Goal: Task Accomplishment & Management: Use online tool/utility

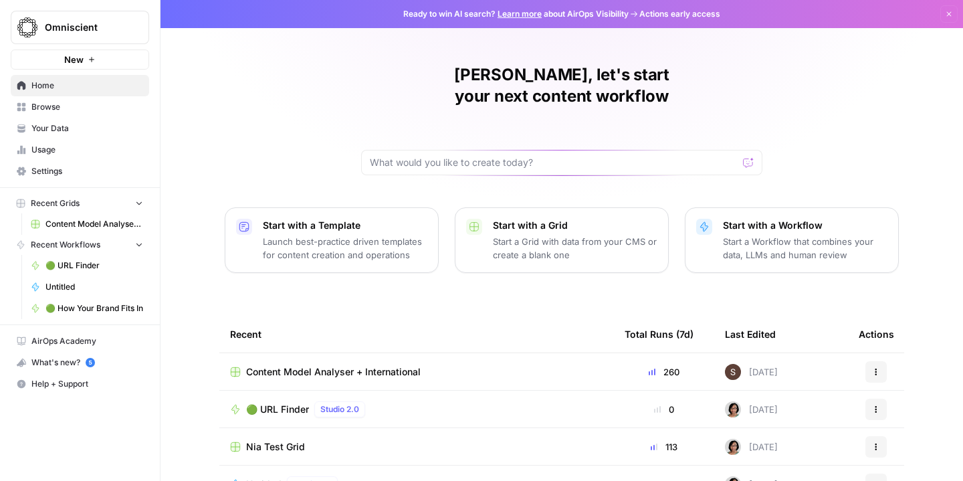
click at [407, 365] on span "Content Model Analyser + International" at bounding box center [333, 371] width 175 height 13
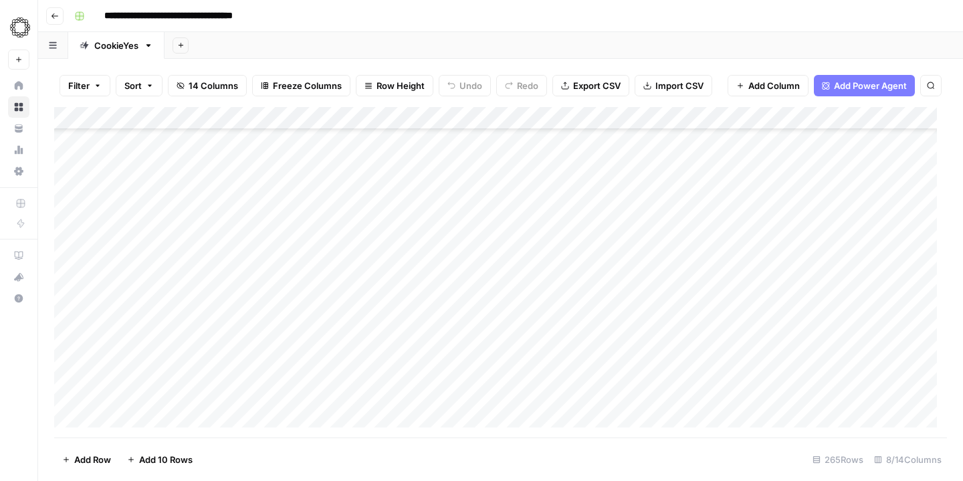
scroll to position [5749, 0]
click at [118, 417] on div "Add Column" at bounding box center [500, 272] width 893 height 330
click at [130, 418] on div "Add Column" at bounding box center [500, 272] width 893 height 330
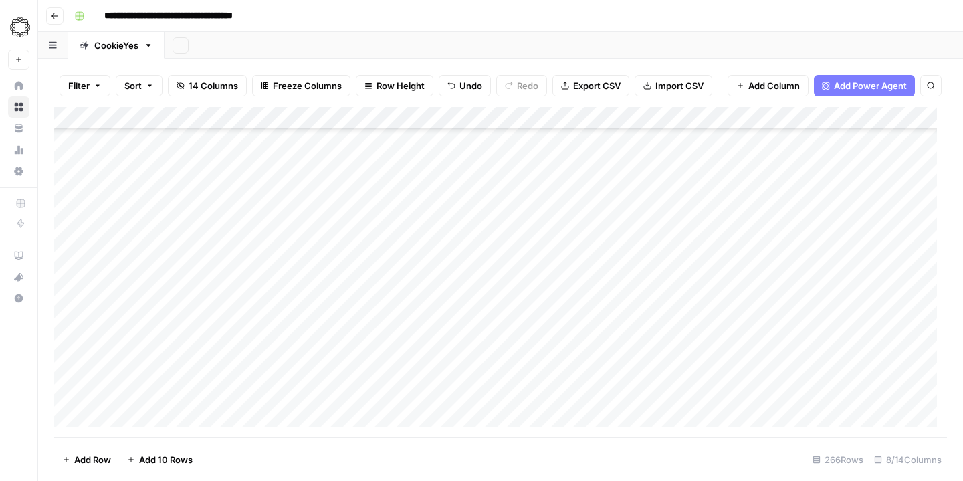
click at [130, 418] on div "Add Column" at bounding box center [500, 272] width 893 height 330
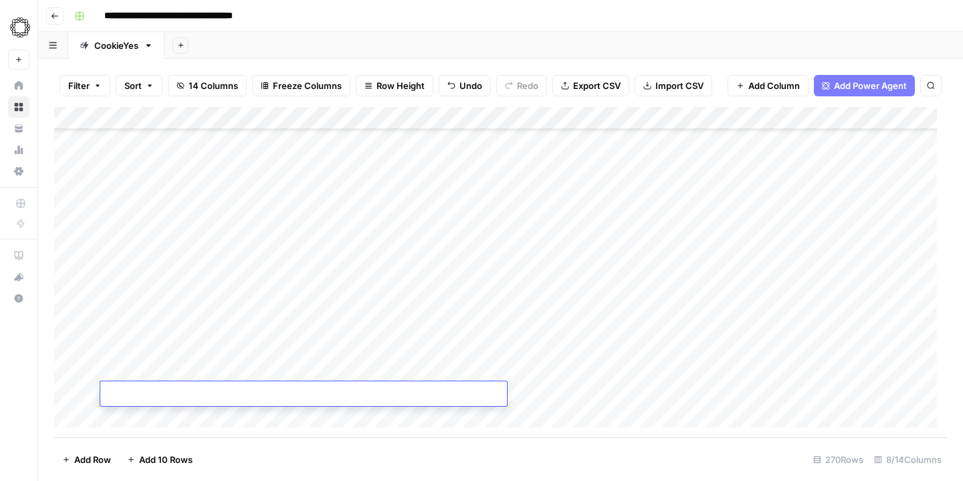
click at [130, 418] on div "Add Column" at bounding box center [500, 272] width 893 height 330
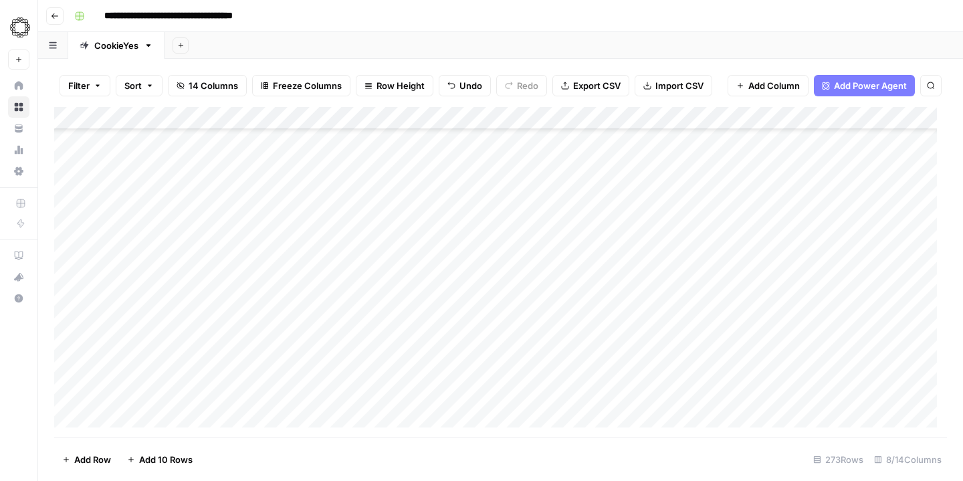
scroll to position [5931, 0]
click at [130, 418] on div "Add Column" at bounding box center [500, 272] width 893 height 330
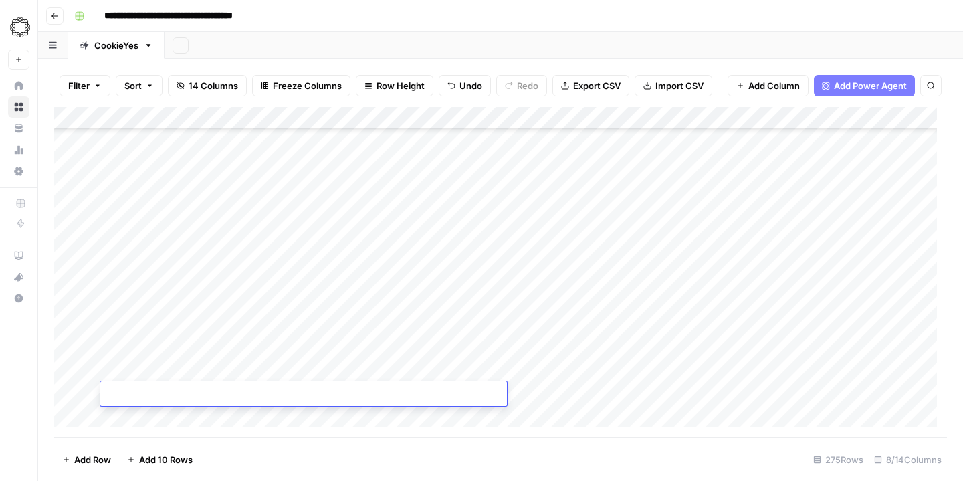
click at [124, 409] on div "Add Column" at bounding box center [500, 272] width 893 height 330
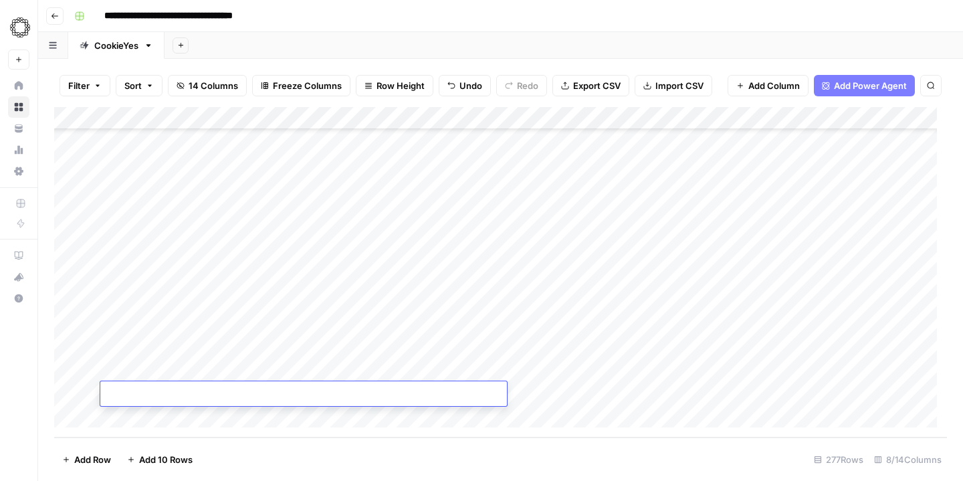
click at [124, 409] on div "Add Column" at bounding box center [500, 272] width 893 height 330
click at [232, 287] on div "Add Column" at bounding box center [500, 272] width 893 height 330
click at [545, 176] on div "Add Column" at bounding box center [500, 272] width 893 height 330
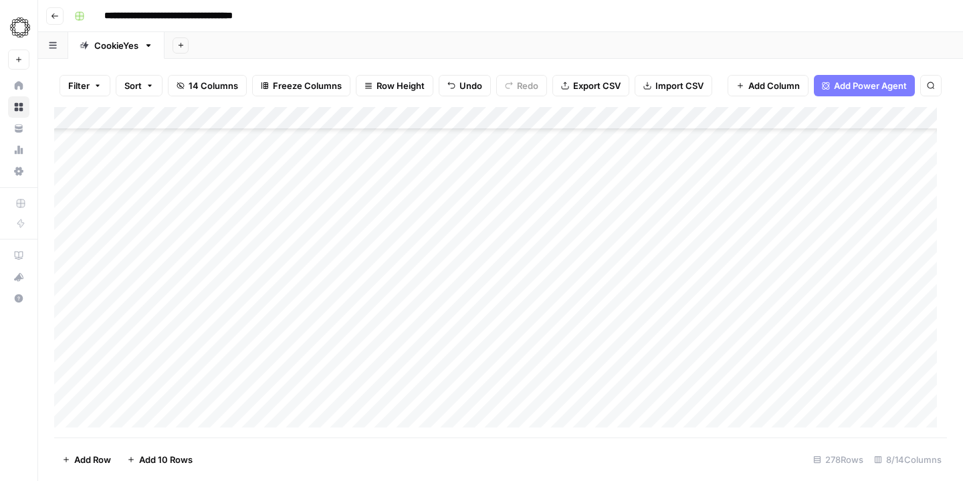
click at [545, 198] on div "Add Column" at bounding box center [500, 272] width 893 height 330
click at [547, 228] on div "Add Column" at bounding box center [500, 272] width 893 height 330
click at [547, 245] on div "Add Column" at bounding box center [500, 272] width 893 height 330
click at [546, 271] on div "Add Column" at bounding box center [500, 272] width 893 height 330
click at [544, 291] on div "Add Column" at bounding box center [500, 272] width 893 height 330
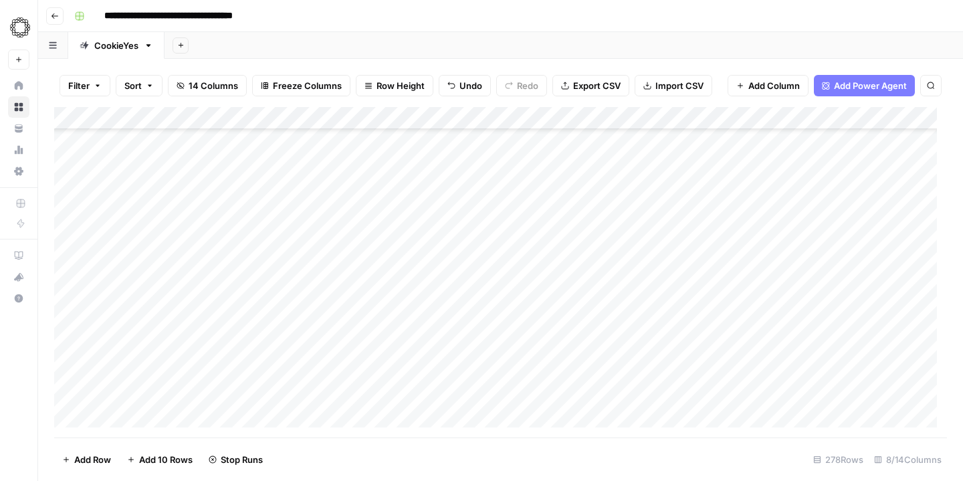
click at [544, 314] on div "Add Column" at bounding box center [500, 272] width 893 height 330
click at [543, 332] on div "Add Column" at bounding box center [500, 272] width 893 height 330
click at [542, 359] on div "Add Column" at bounding box center [500, 272] width 893 height 330
click at [540, 380] on div "Add Column" at bounding box center [500, 272] width 893 height 330
click at [592, 118] on div "Add Column" at bounding box center [500, 272] width 893 height 330
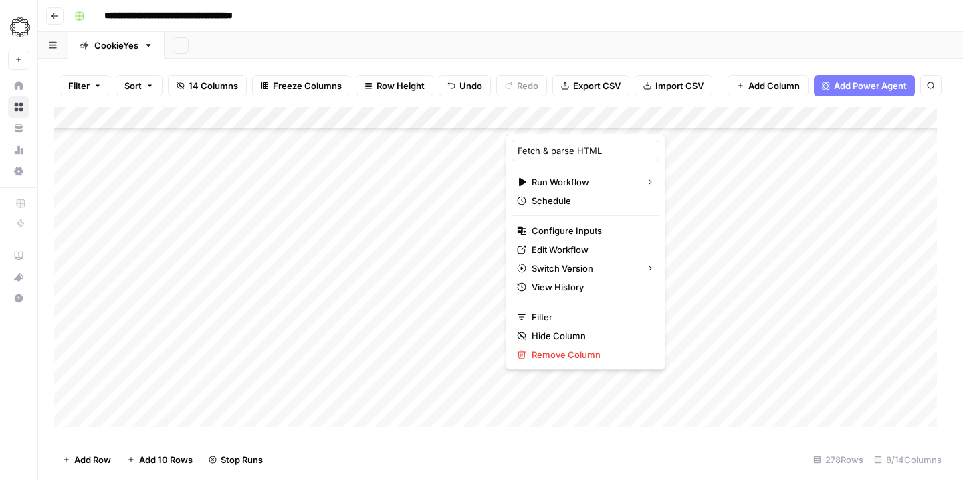
click at [679, 41] on div "Add Sheet" at bounding box center [563, 45] width 798 height 27
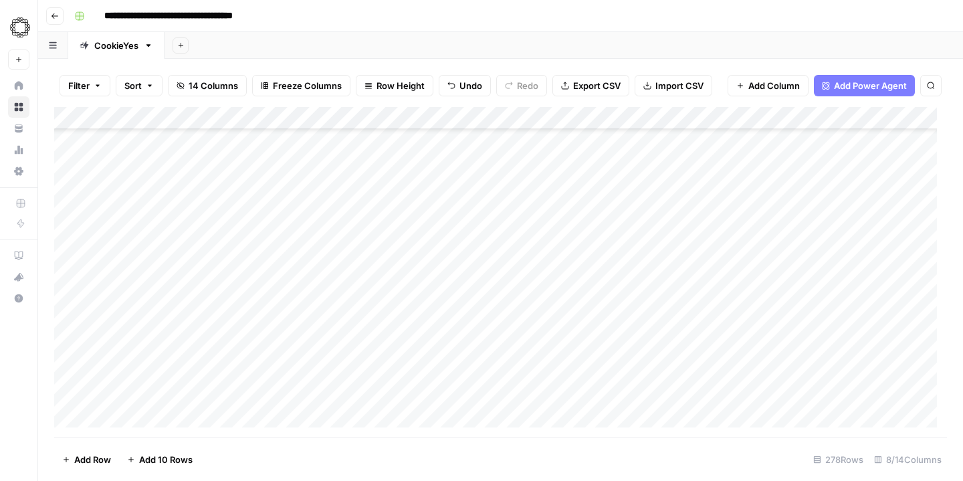
scroll to position [6031, 0]
drag, startPoint x: 744, startPoint y: 112, endPoint x: 791, endPoint y: 115, distance: 47.6
click at [791, 115] on div "Add Column" at bounding box center [500, 272] width 893 height 330
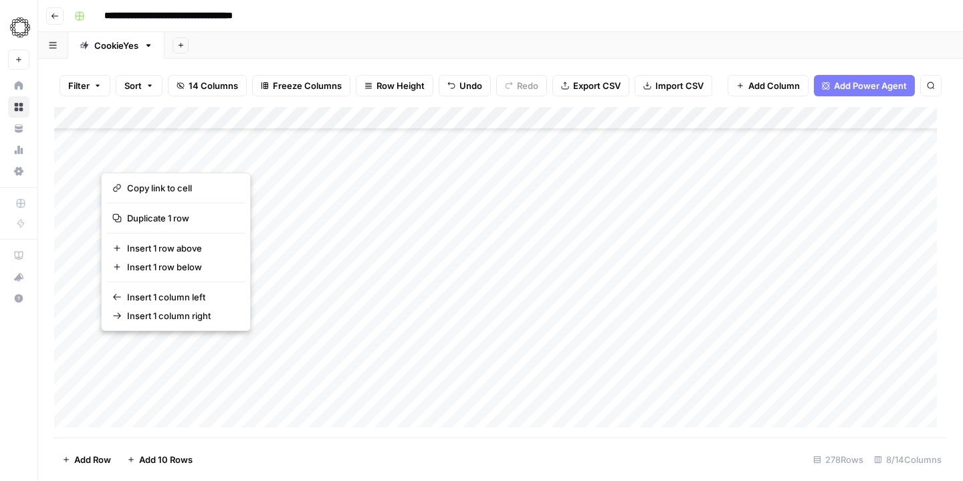
click at [82, 155] on div "Add Column" at bounding box center [500, 272] width 893 height 330
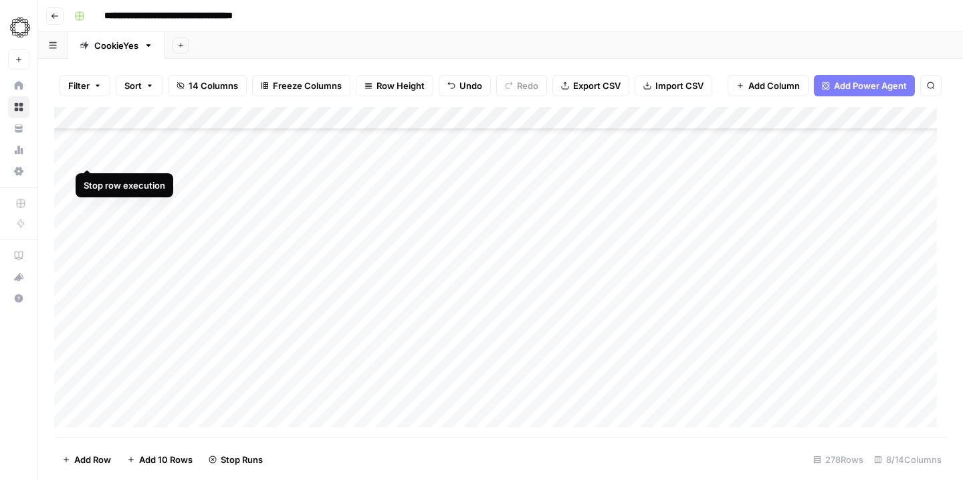
click at [85, 154] on div "Add Column" at bounding box center [500, 272] width 893 height 330
click at [70, 154] on div "Add Column" at bounding box center [500, 272] width 893 height 330
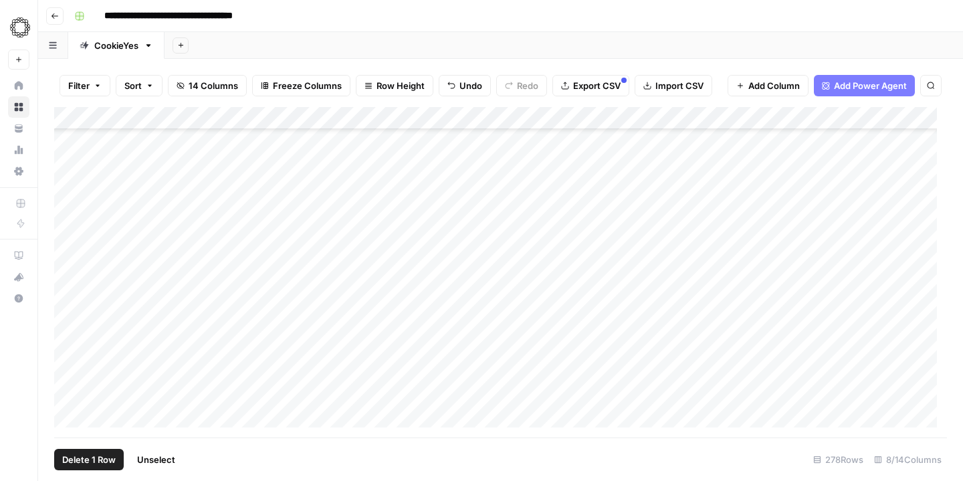
click at [73, 175] on div "Add Column" at bounding box center [500, 272] width 893 height 330
click at [71, 203] on div "Add Column" at bounding box center [500, 272] width 893 height 330
click at [73, 233] on div "Add Column" at bounding box center [500, 272] width 893 height 330
click at [69, 222] on div "Add Column" at bounding box center [500, 272] width 893 height 330
click at [70, 246] on div "Add Column" at bounding box center [500, 272] width 893 height 330
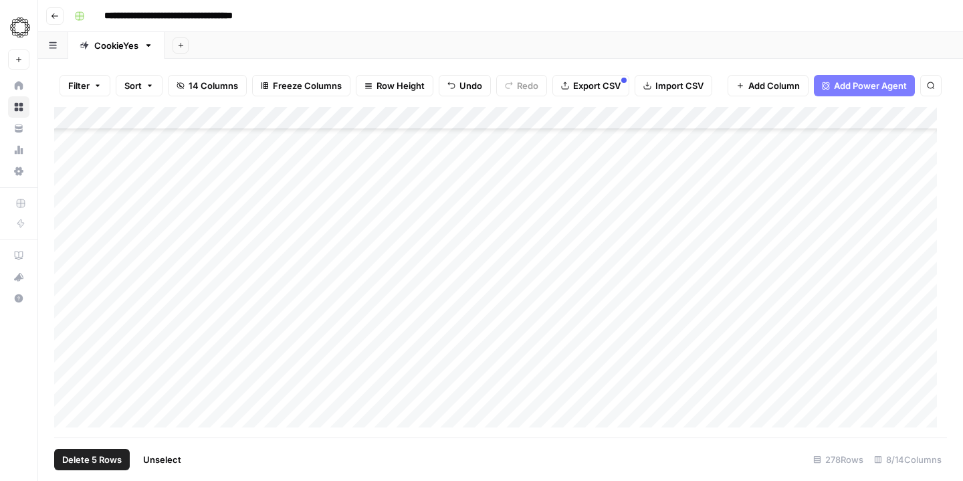
click at [71, 267] on div "Add Column" at bounding box center [500, 272] width 893 height 330
click at [70, 292] on div "Add Column" at bounding box center [500, 272] width 893 height 330
click at [70, 320] on div "Add Column" at bounding box center [500, 272] width 893 height 330
click at [70, 344] on div "Add Column" at bounding box center [500, 272] width 893 height 330
click at [70, 338] on div "Add Column" at bounding box center [500, 272] width 893 height 330
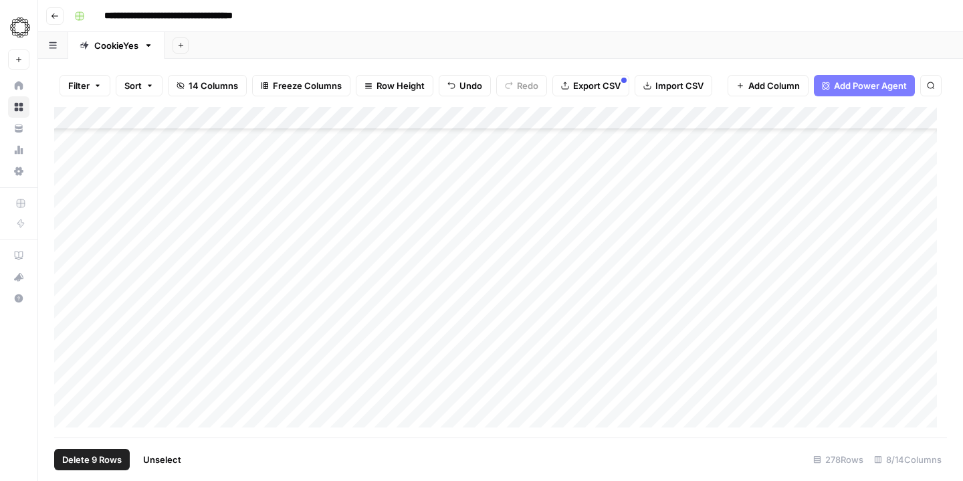
click at [70, 355] on div "Add Column" at bounding box center [500, 272] width 893 height 330
click at [116, 459] on span "Delete 10 Rows" at bounding box center [94, 459] width 64 height 13
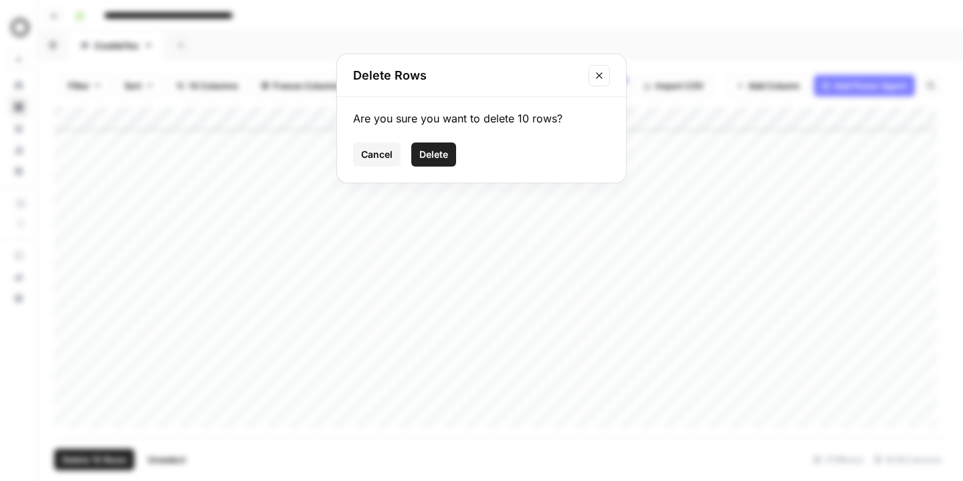
click at [447, 158] on span "Delete" at bounding box center [433, 154] width 29 height 13
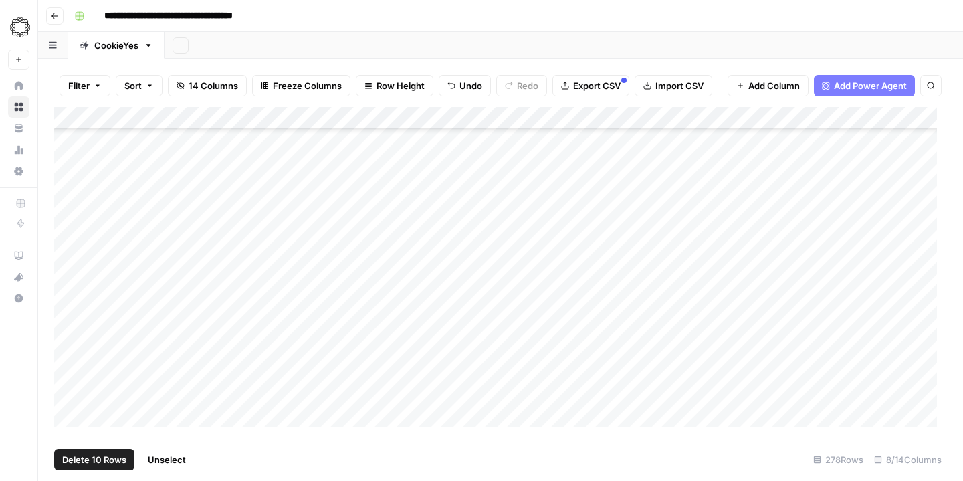
scroll to position [5817, 0]
